Goal: Task Accomplishment & Management: Manage account settings

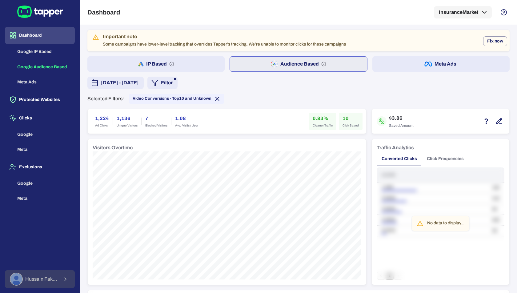
click at [56, 276] on span "[PERSON_NAME]" at bounding box center [42, 279] width 34 height 6
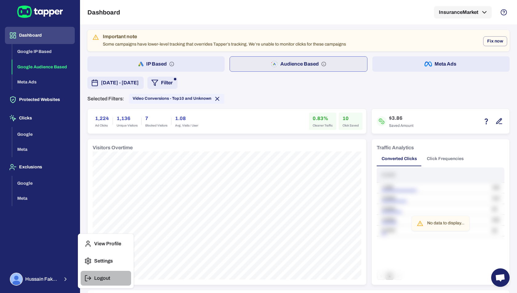
click at [103, 275] on p "Logout" at bounding box center [102, 278] width 16 height 6
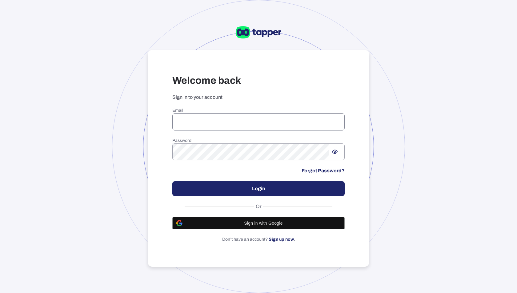
click at [226, 126] on input "email" at bounding box center [258, 121] width 172 height 17
